Goal: Information Seeking & Learning: Learn about a topic

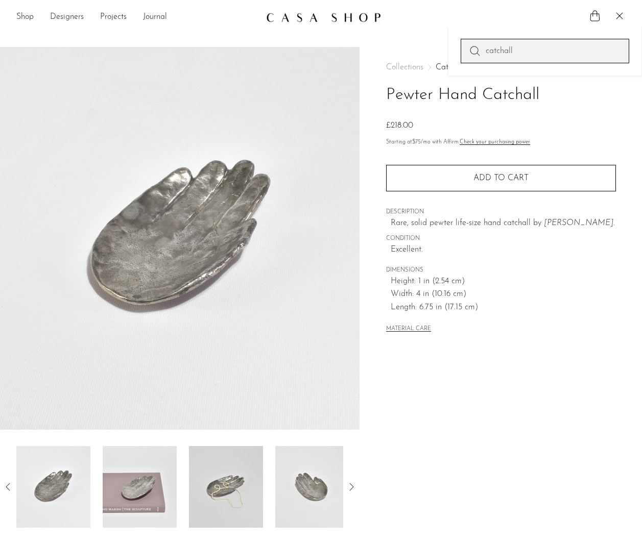
type input "catchall"
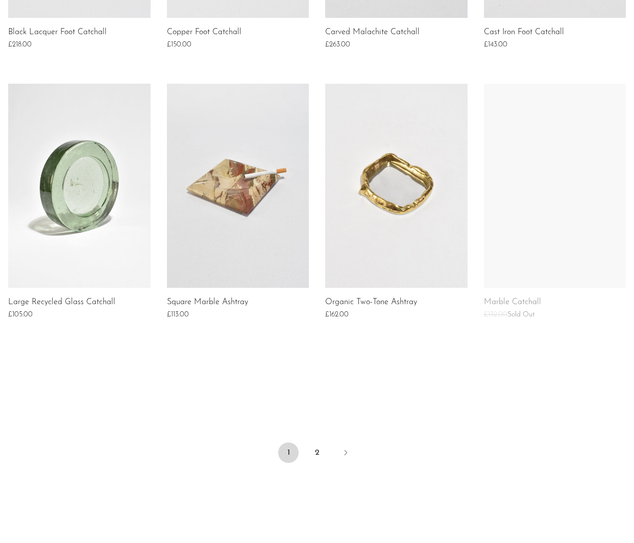
scroll to position [648, 0]
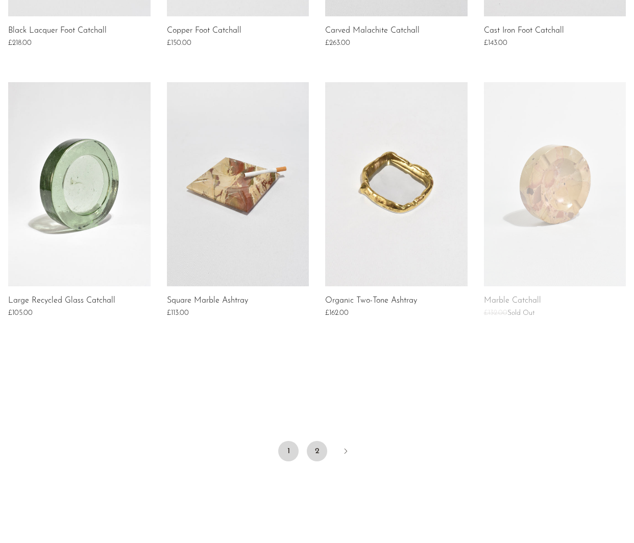
click at [323, 449] on link "2" at bounding box center [317, 451] width 20 height 20
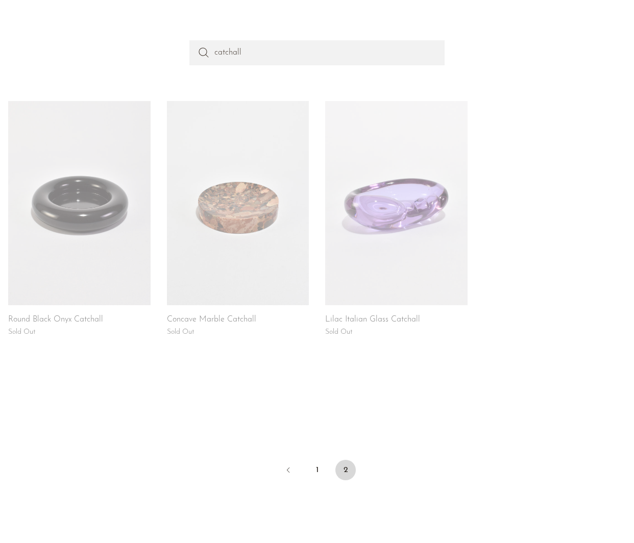
scroll to position [97, 0]
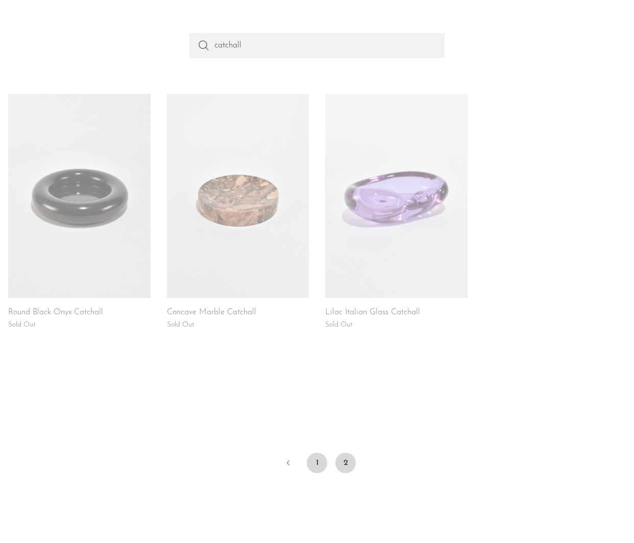
click at [315, 467] on link "1" at bounding box center [317, 463] width 20 height 20
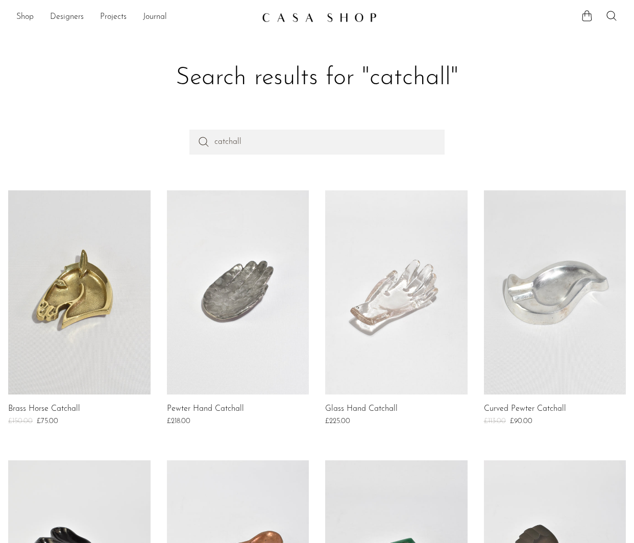
click at [500, 259] on link at bounding box center [555, 292] width 142 height 204
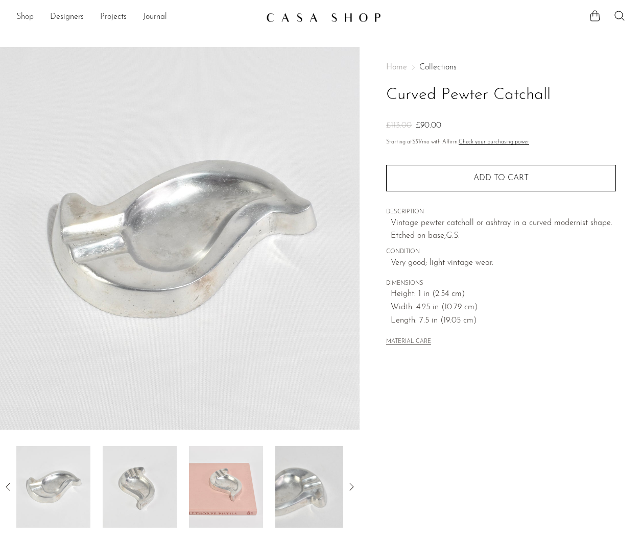
click at [29, 21] on link "Shop" at bounding box center [24, 17] width 17 height 13
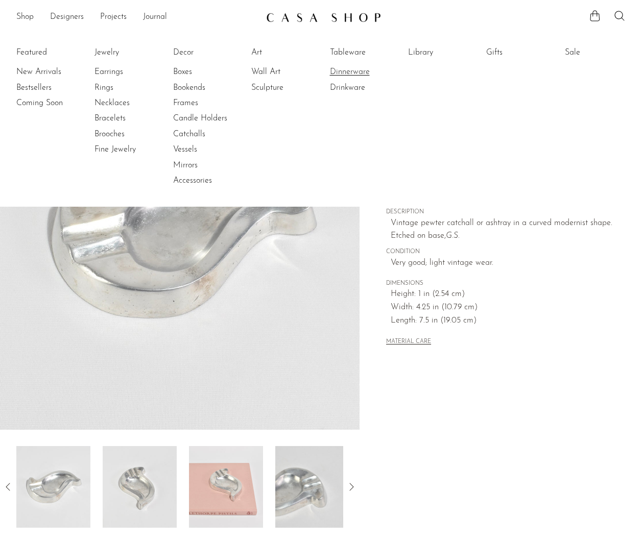
click at [348, 71] on link "Dinnerware" at bounding box center [368, 71] width 77 height 11
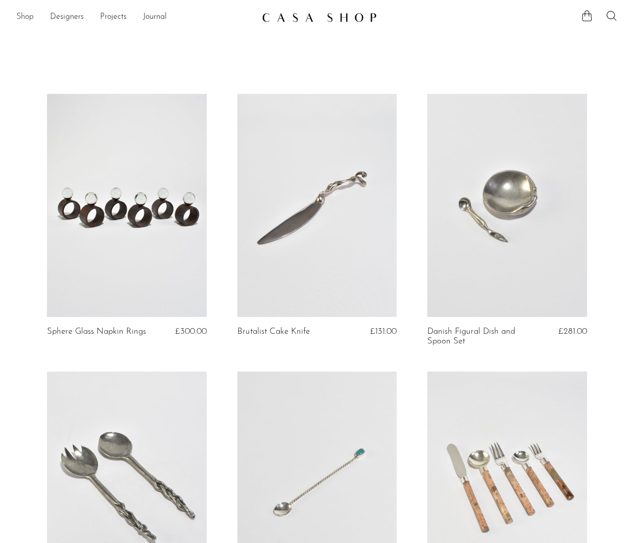
click at [29, 19] on link "Shop" at bounding box center [24, 17] width 17 height 13
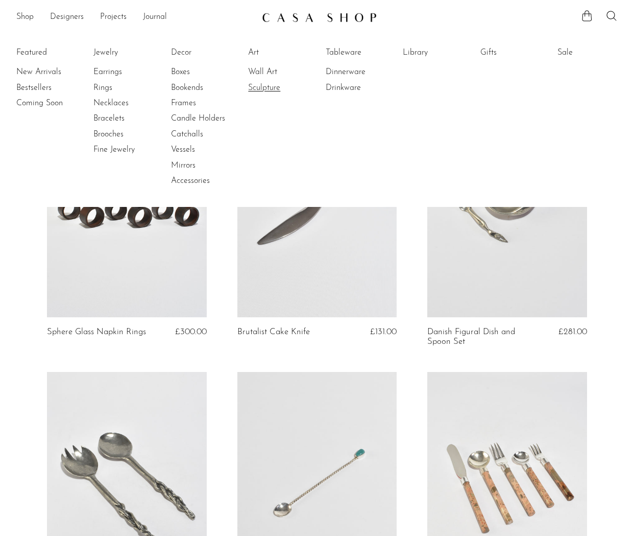
click at [271, 88] on link "Sculpture" at bounding box center [286, 87] width 77 height 11
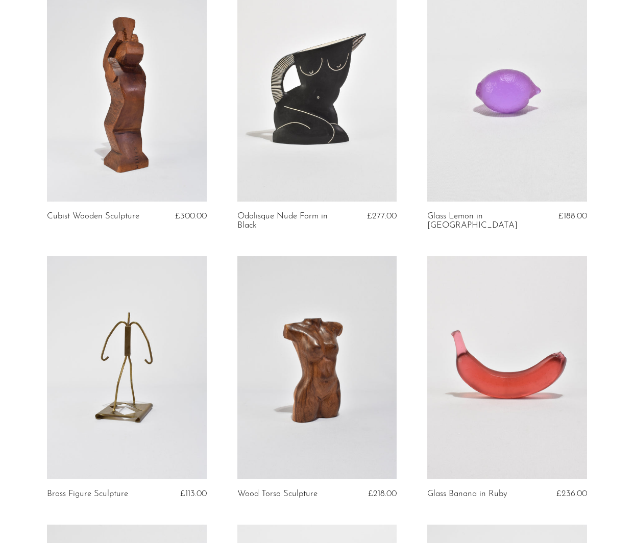
scroll to position [1487, 0]
click at [219, 256] on article "Brass Figure Sculpture £113.00" at bounding box center [127, 390] width 190 height 269
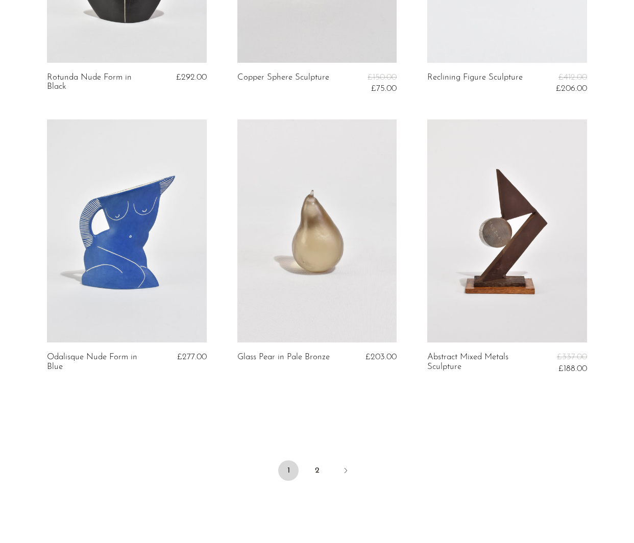
scroll to position [3011, 0]
click at [318, 460] on link "2" at bounding box center [317, 470] width 20 height 20
